Goal: Information Seeking & Learning: Learn about a topic

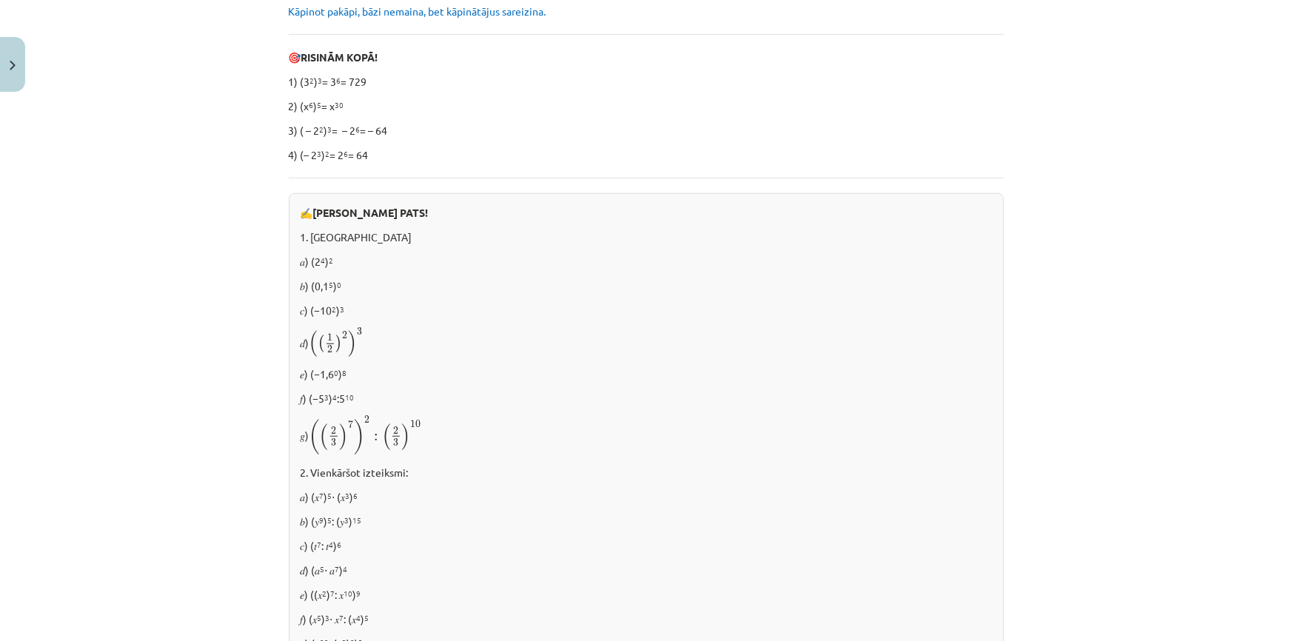
scroll to position [403, 0]
drag, startPoint x: 304, startPoint y: 310, endPoint x: 366, endPoint y: 307, distance: 62.3
click at [366, 307] on p "𝑐) (−10 2 ) 3" at bounding box center [646, 307] width 691 height 16
copy p "(−10 2 ) 3"
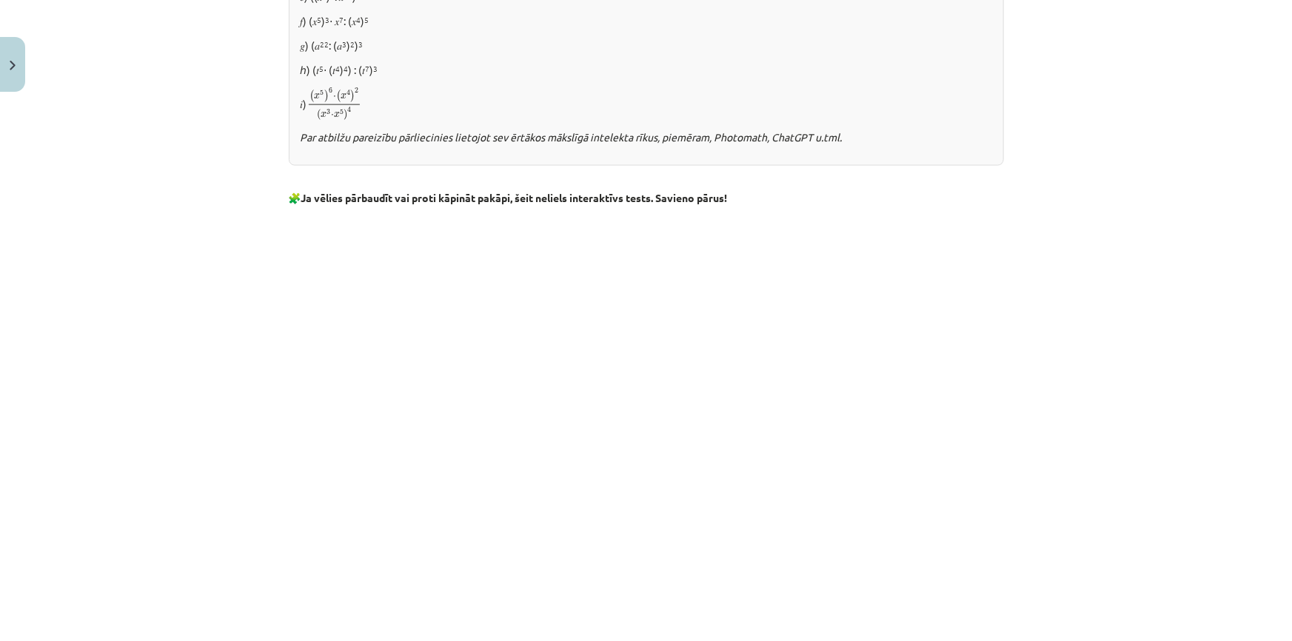
scroll to position [1009, 0]
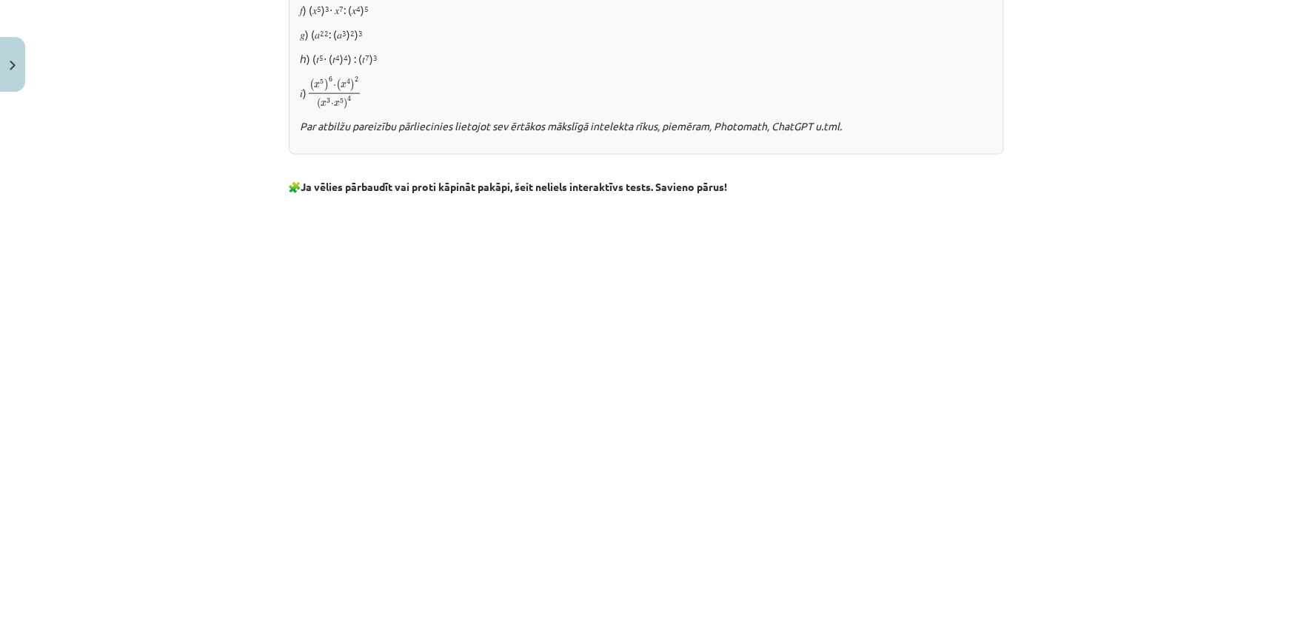
drag, startPoint x: 1005, startPoint y: 577, endPoint x: 998, endPoint y: 573, distance: 8.6
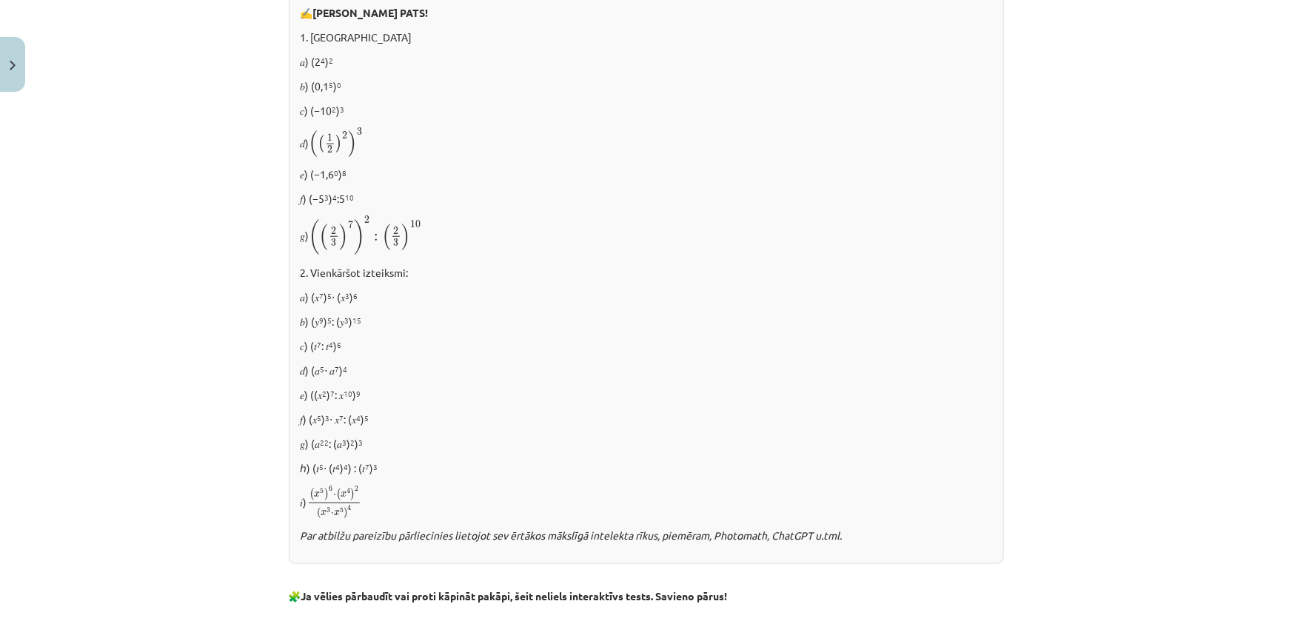
scroll to position [606, 0]
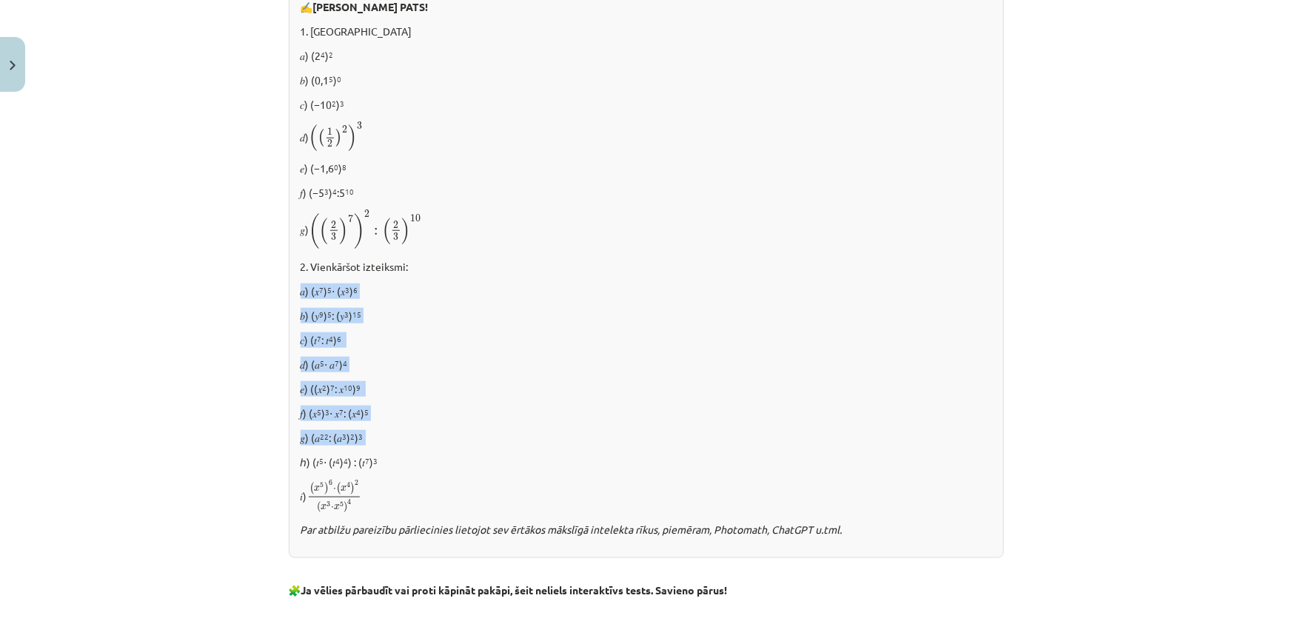
drag, startPoint x: 297, startPoint y: 284, endPoint x: 409, endPoint y: 448, distance: 199.2
click at [409, 446] on div "✍️ [PERSON_NAME] PATS! 1. [GEOGRAPHIC_DATA] 𝑎) (2 4 ) 2 𝑏) (0,1 5 ) 0 𝑐) (−10 2…" at bounding box center [646, 272] width 715 height 571
click at [409, 448] on div "✍️ [PERSON_NAME] PATS! 1. [GEOGRAPHIC_DATA] 𝑎) (2 4 ) 2 𝑏) (0,1 5 ) 0 𝑐) (−10 2…" at bounding box center [646, 272] width 715 height 571
drag, startPoint x: 287, startPoint y: 262, endPoint x: 453, endPoint y: 503, distance: 292.8
click at [453, 503] on div "✍️ [PERSON_NAME] PATS! 1. [GEOGRAPHIC_DATA] 𝑎) (2 4 ) 2 𝑏) (0,1 5 ) 0 𝑐) (−10 2…" at bounding box center [646, 272] width 715 height 571
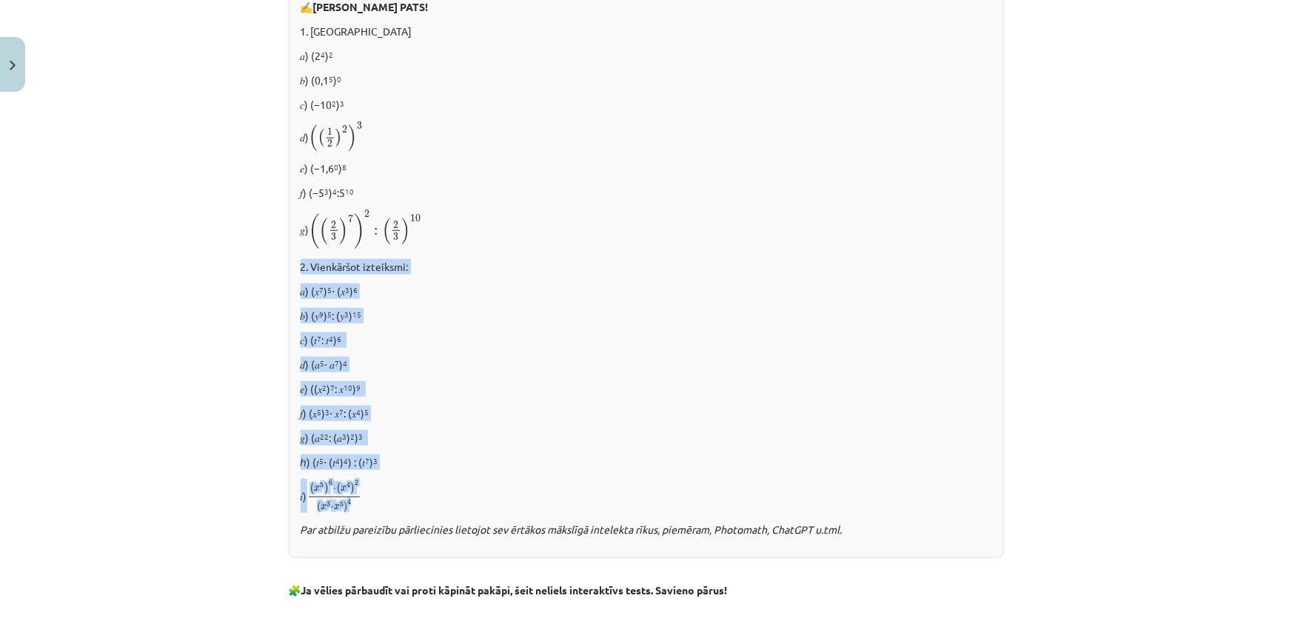
copy div "2. Vienkāršot izteiksmi: 𝑎) (𝑥 7 ) 5 ⋅ (𝑥 3 ) 6 𝑏) (𝑦 9 ) 5 : (𝑦 3 ) 15 𝑐) (𝑡 7…"
click at [783, 327] on div "✍️ [PERSON_NAME] PATS! 1. [GEOGRAPHIC_DATA] 𝑎) (2 4 ) 2 𝑏) (0,1 5 ) 0 𝑐) (−10 2…" at bounding box center [646, 272] width 715 height 571
